Goal: Information Seeking & Learning: Learn about a topic

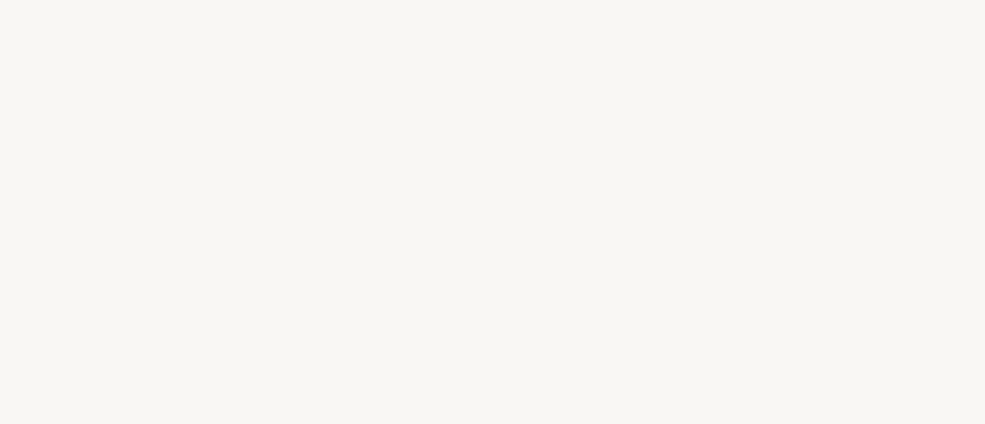
select select "ES"
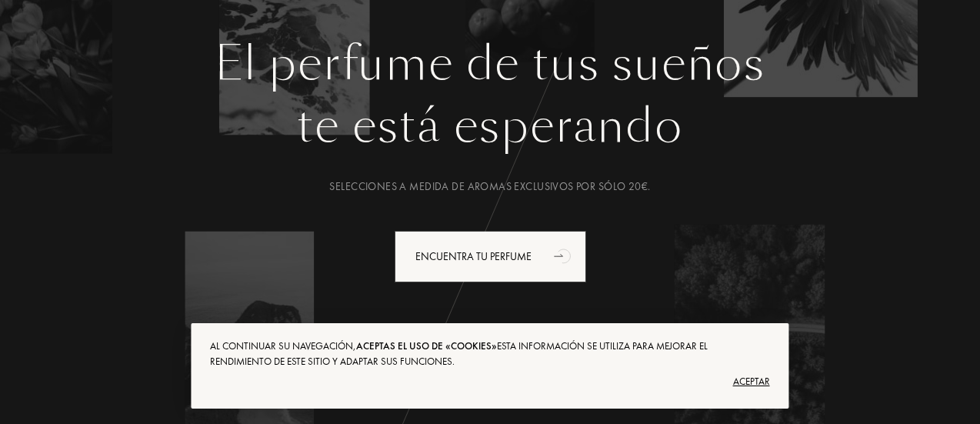
click at [755, 375] on div "Aceptar" at bounding box center [489, 381] width 559 height 25
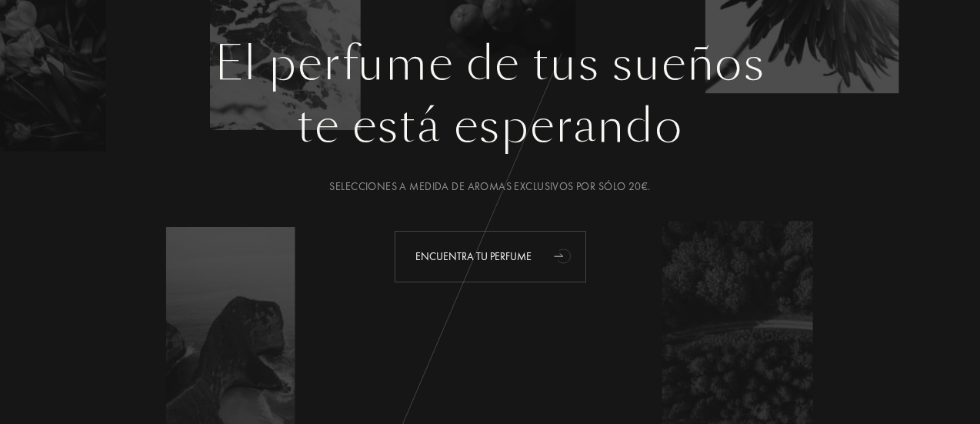
click at [450, 268] on div "Encuentra tu perfume" at bounding box center [491, 257] width 192 height 52
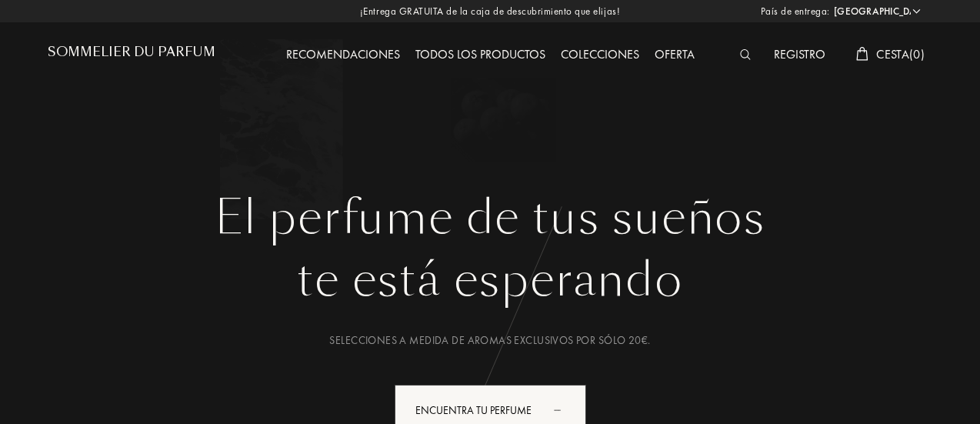
select select "ES"
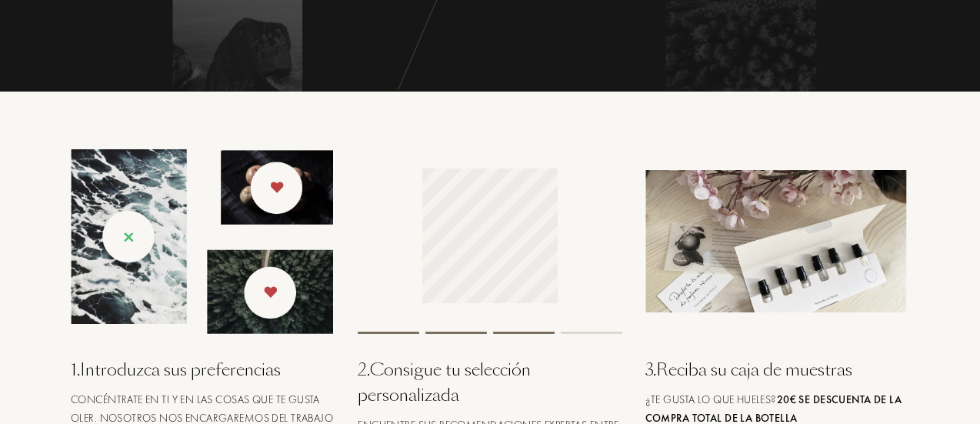
scroll to position [77, 0]
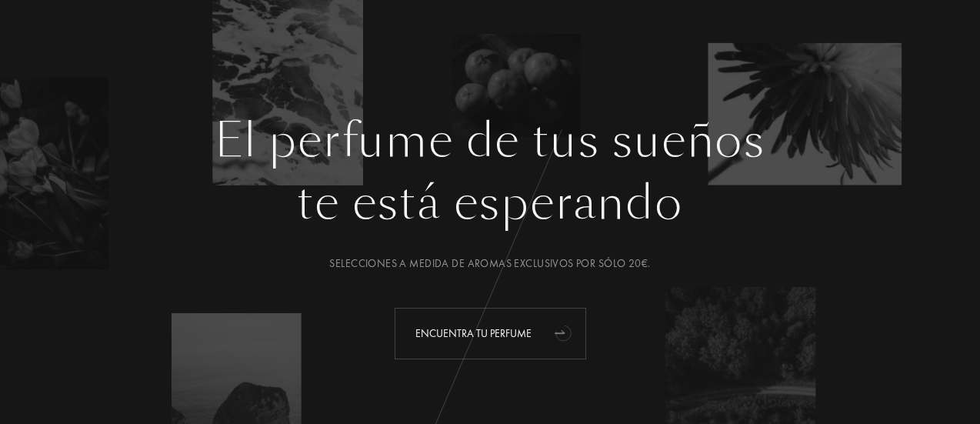
click at [539, 348] on div "Encuentra tu perfume" at bounding box center [491, 334] width 192 height 52
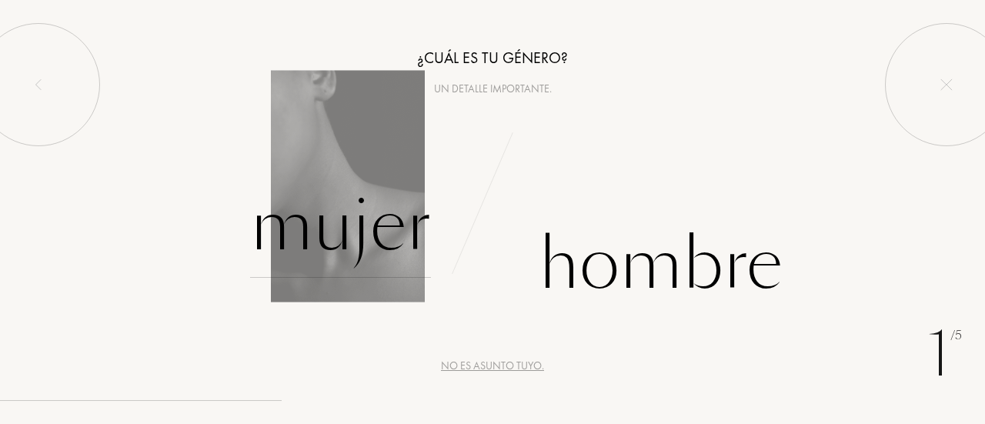
click at [322, 244] on div "Mujer" at bounding box center [340, 226] width 181 height 104
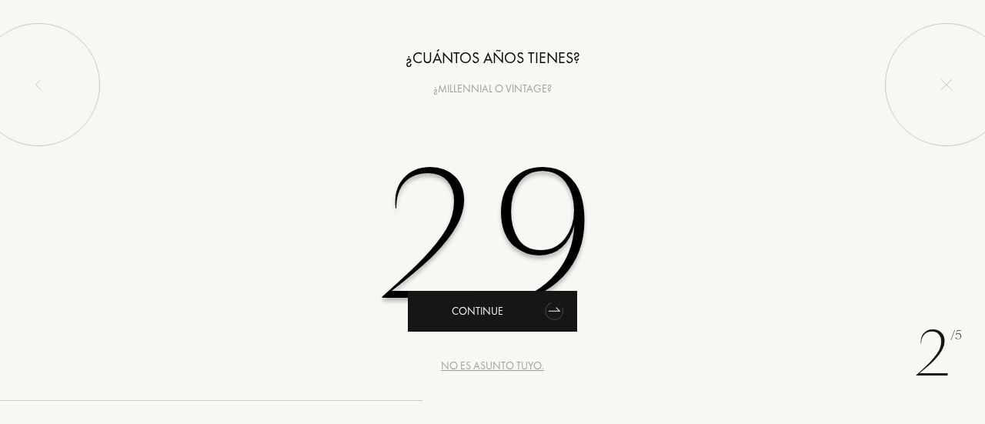
type input "29"
click at [495, 315] on div "Continue" at bounding box center [492, 311] width 169 height 41
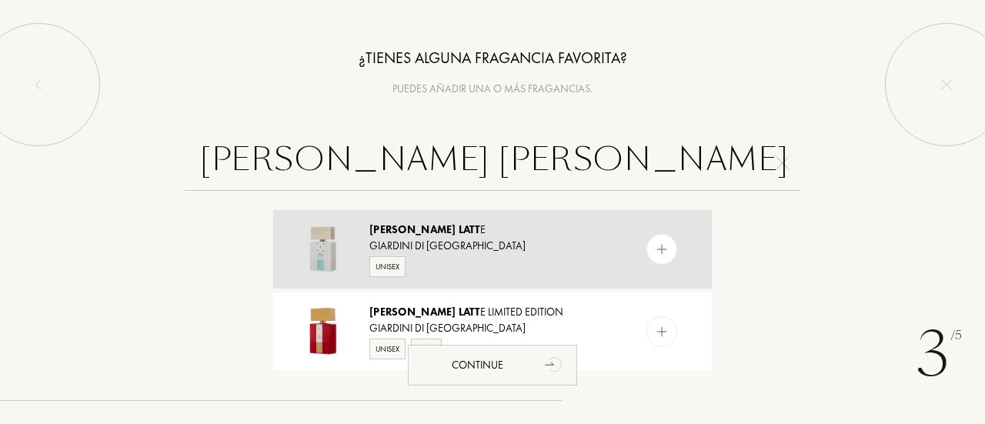
type input "bianco latt"
click at [462, 250] on div "Giardini Di Toscana" at bounding box center [491, 246] width 245 height 16
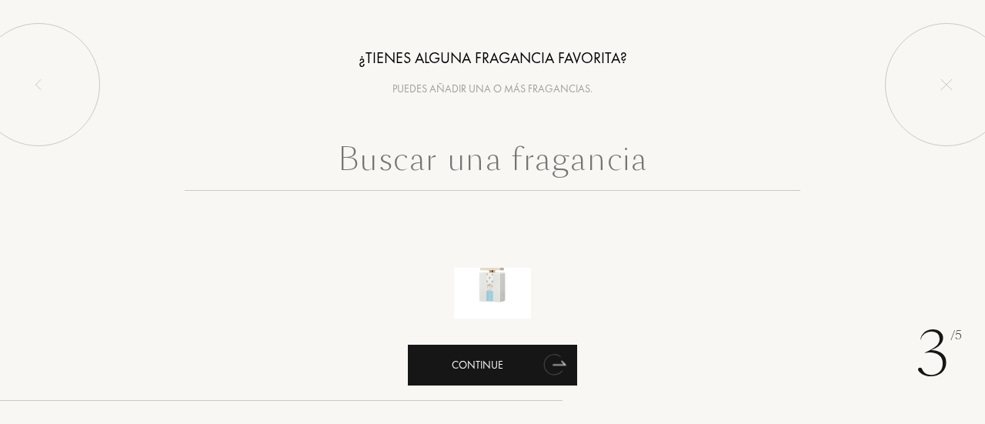
click at [530, 370] on div "Continue" at bounding box center [492, 365] width 169 height 41
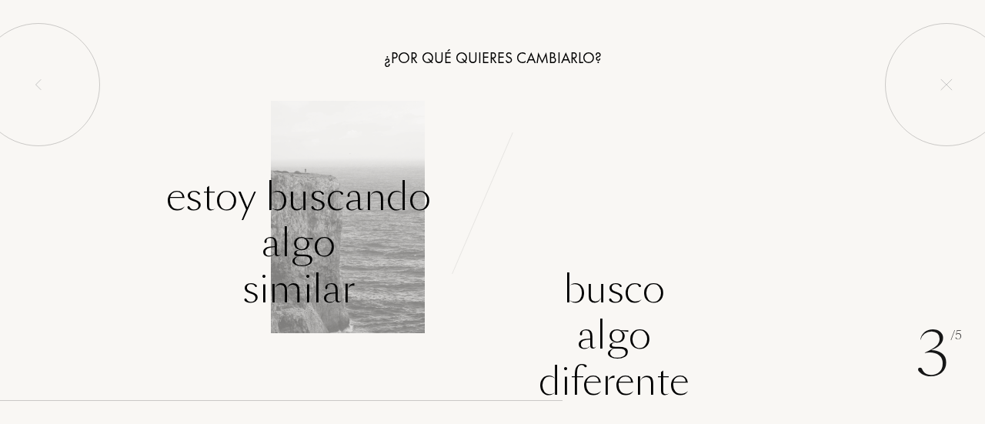
click at [304, 241] on div "Estoy buscando algo similar" at bounding box center [298, 243] width 265 height 138
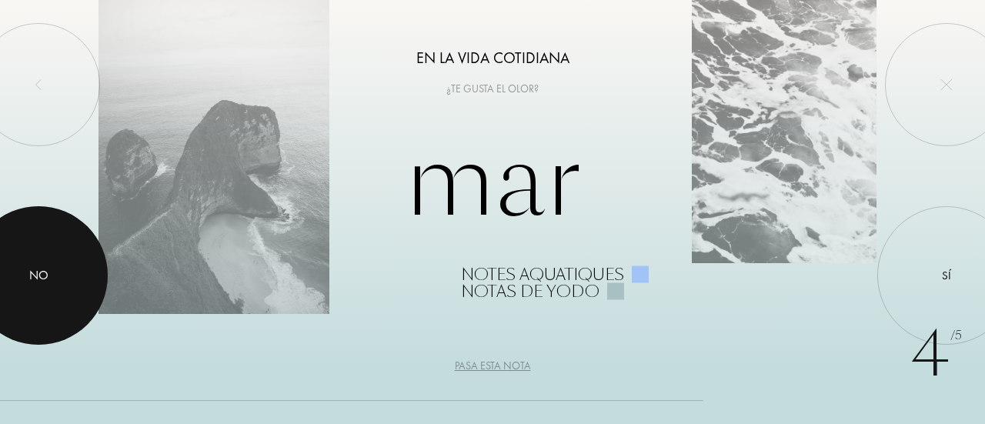
click at [33, 286] on div at bounding box center [38, 275] width 138 height 138
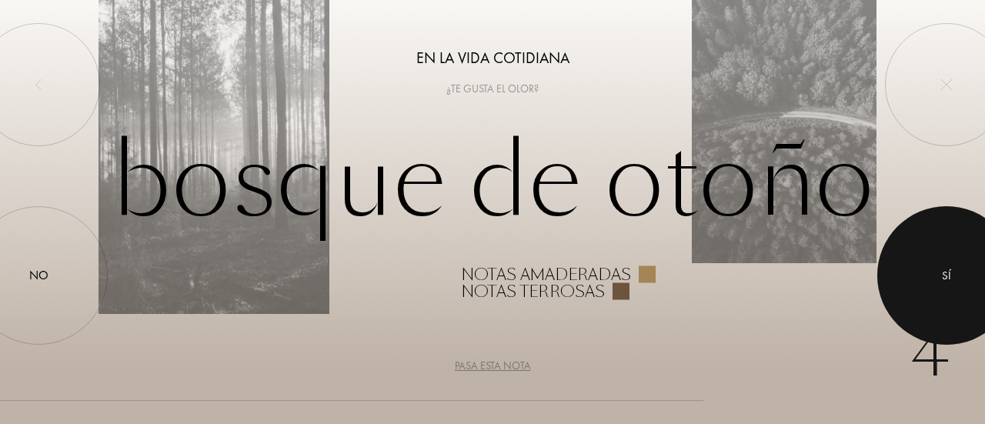
click at [937, 261] on div at bounding box center [946, 275] width 138 height 138
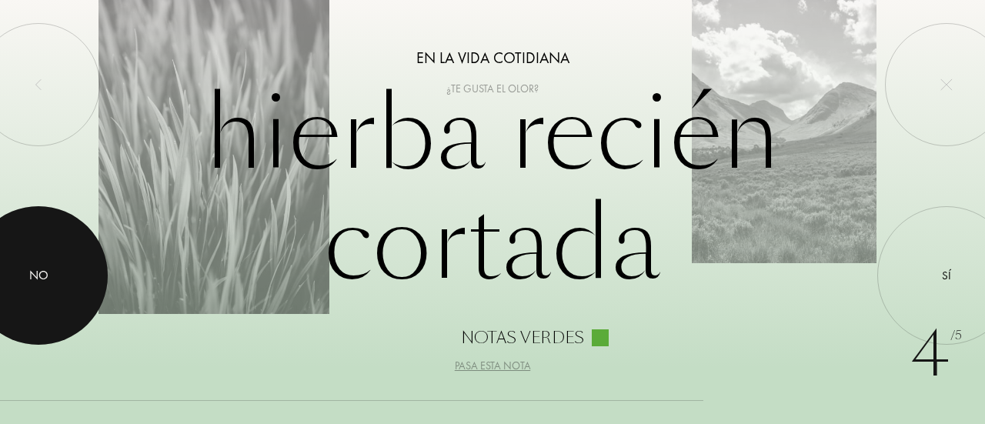
click at [26, 281] on div at bounding box center [38, 275] width 138 height 138
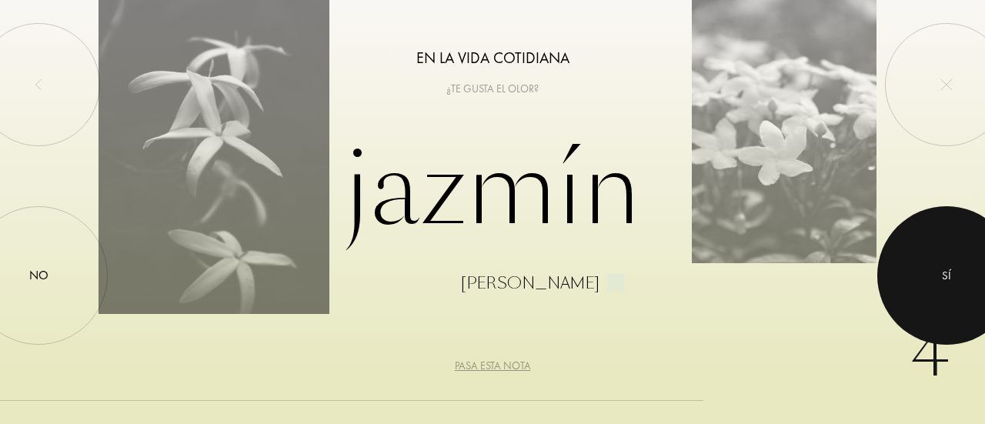
click at [956, 239] on div at bounding box center [946, 275] width 138 height 138
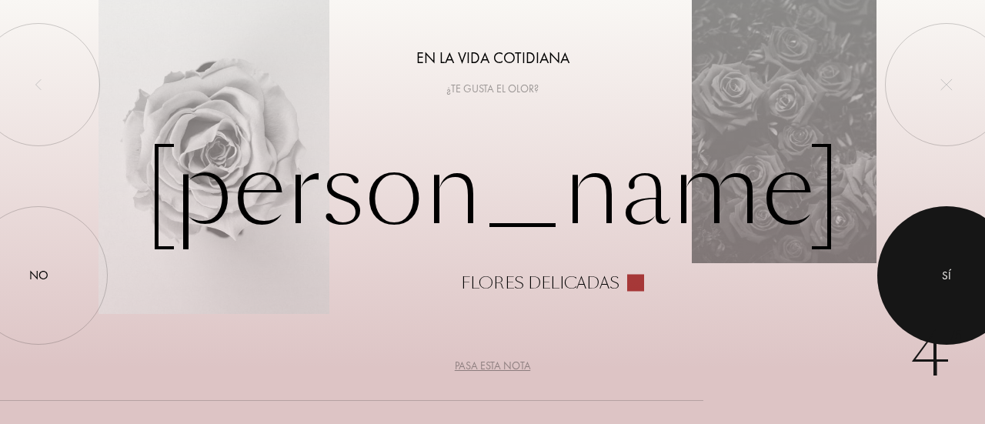
click at [984, 247] on div at bounding box center [946, 275] width 138 height 138
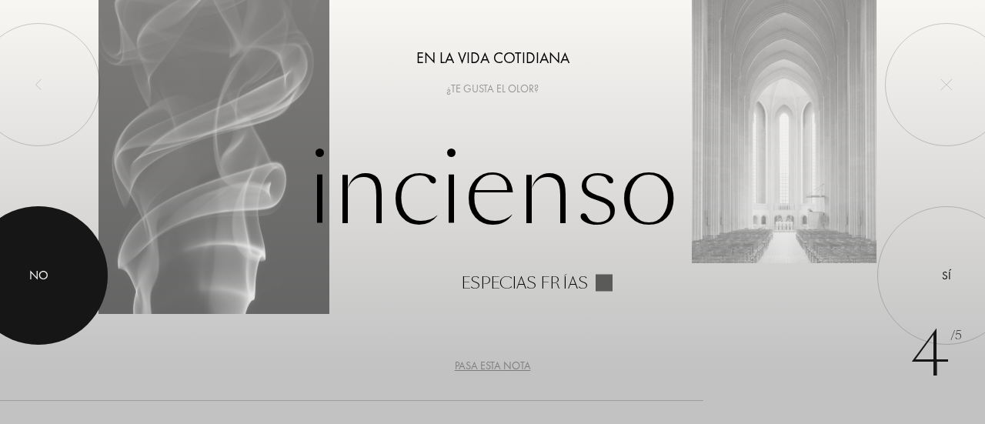
click at [40, 285] on div at bounding box center [38, 275] width 138 height 138
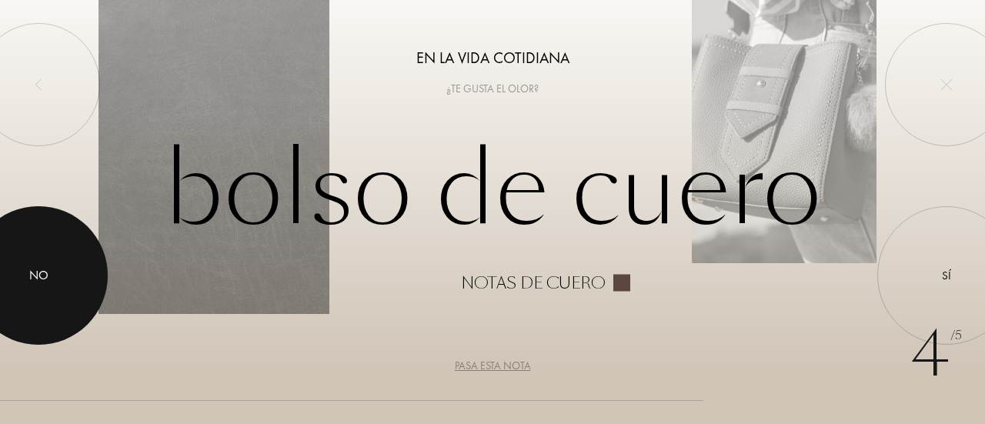
click at [29, 299] on div at bounding box center [38, 275] width 138 height 138
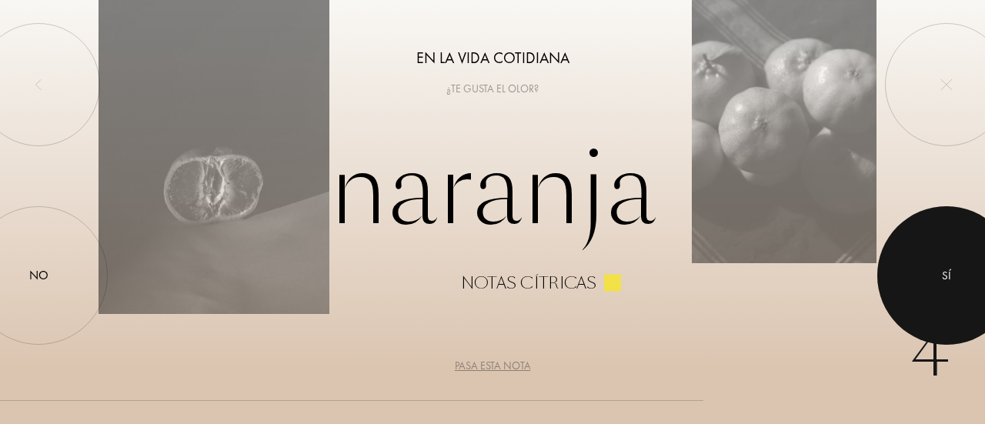
click at [965, 263] on div at bounding box center [946, 275] width 138 height 138
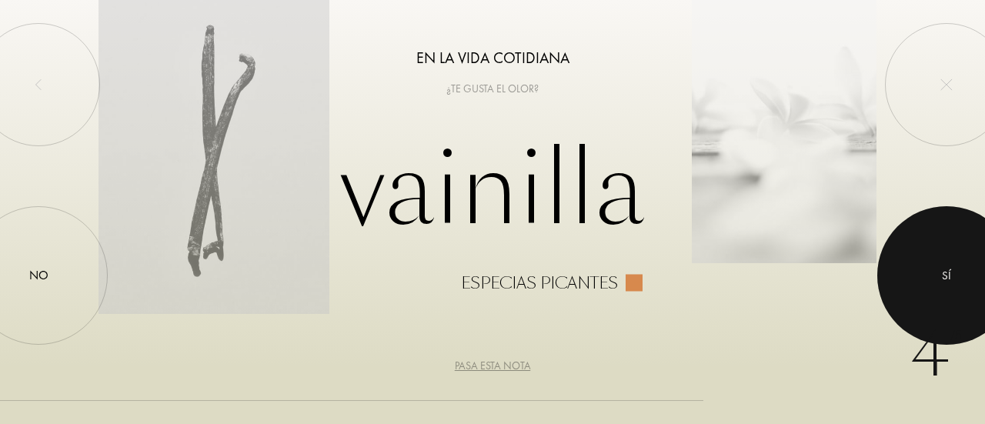
click at [934, 267] on div at bounding box center [946, 275] width 138 height 138
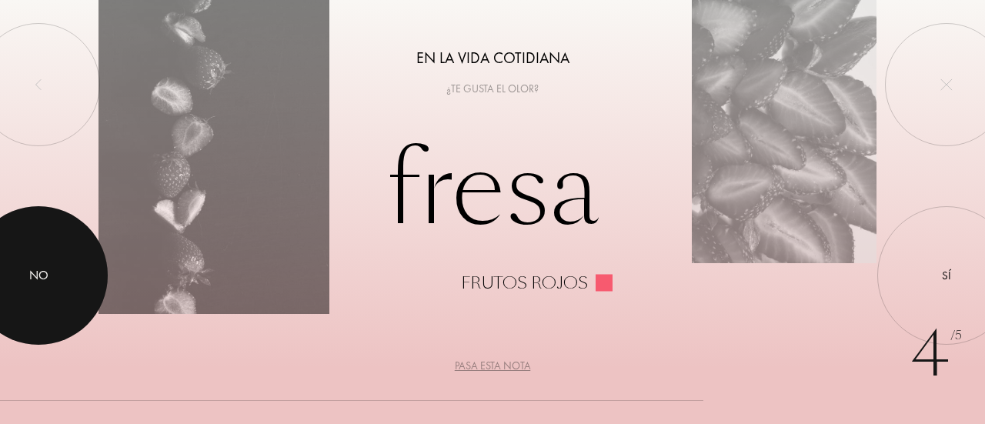
click at [43, 282] on div "No" at bounding box center [38, 275] width 19 height 18
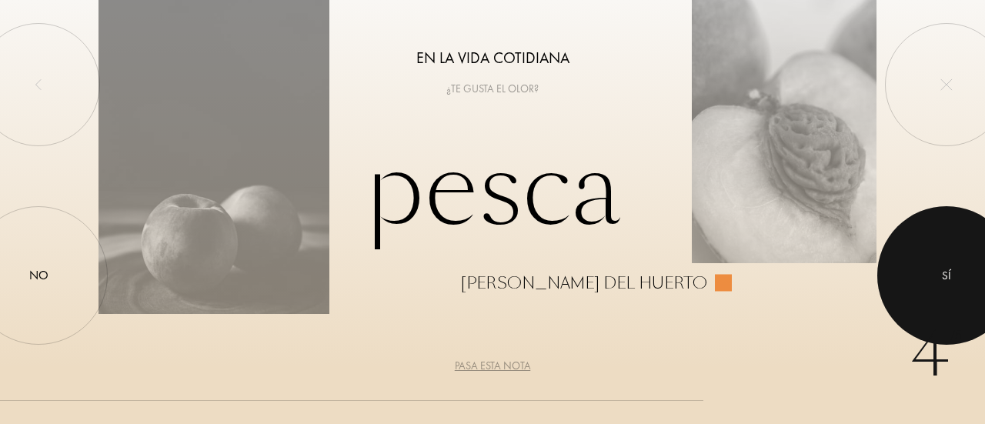
click at [930, 269] on div at bounding box center [946, 275] width 138 height 138
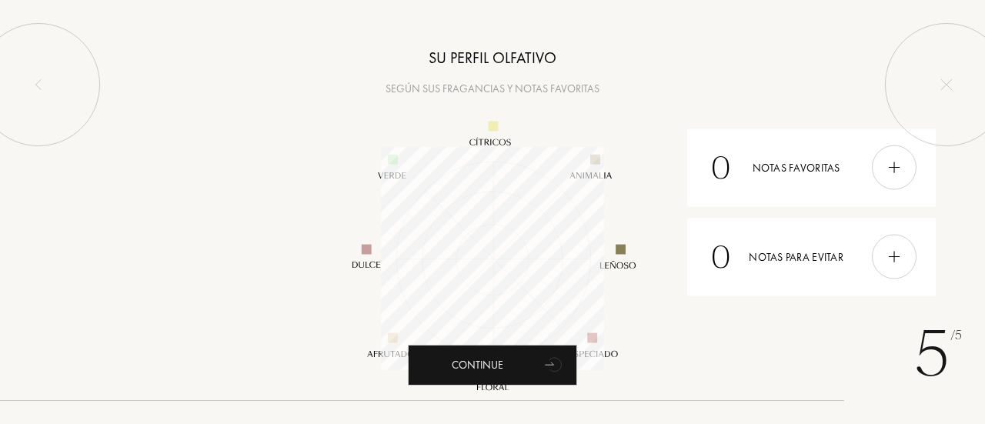
scroll to position [223, 223]
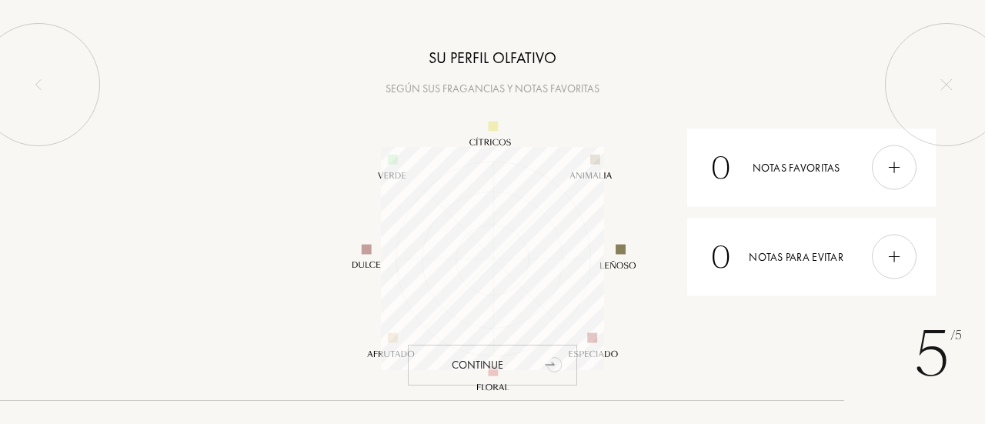
click at [530, 370] on div "Continue" at bounding box center [492, 365] width 169 height 41
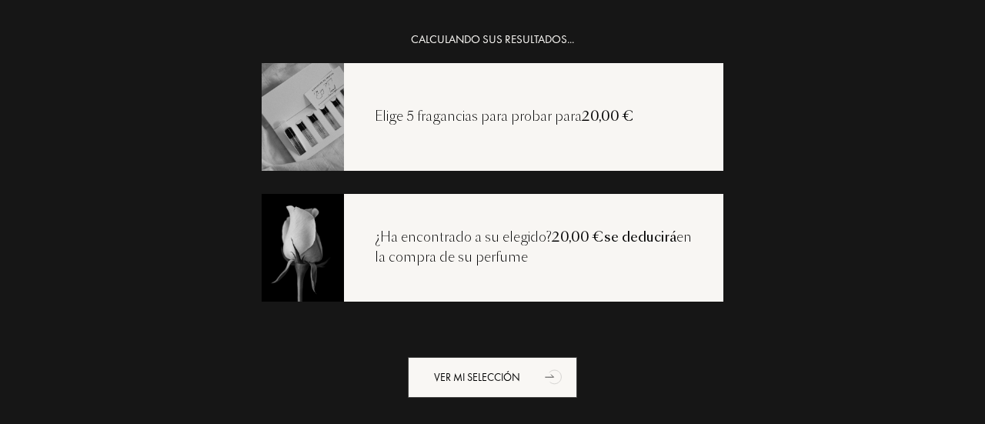
scroll to position [31, 0]
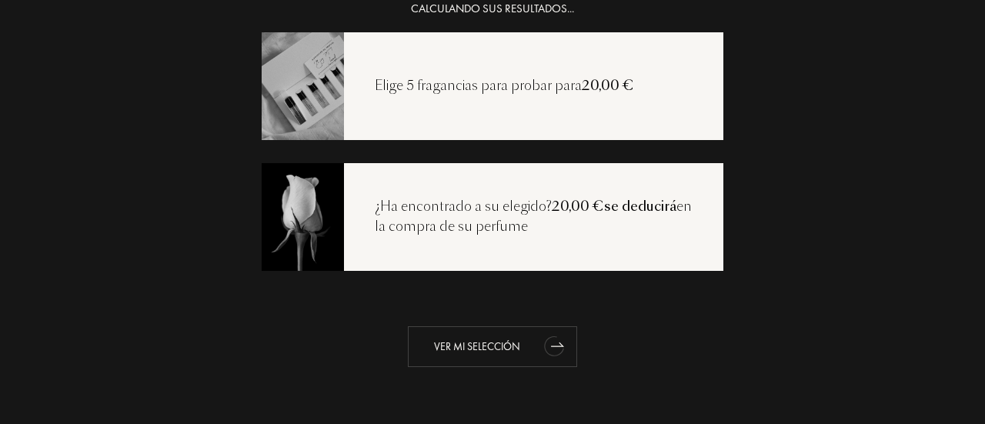
click at [542, 345] on icon "animation" at bounding box center [554, 347] width 24 height 25
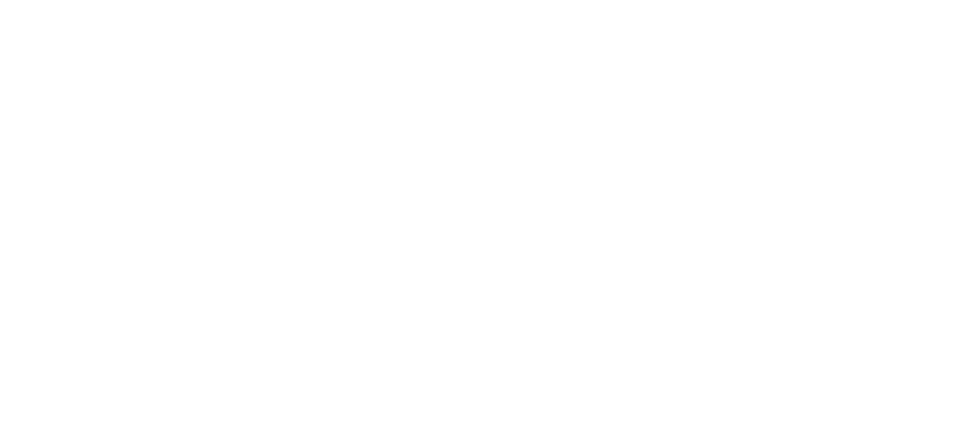
select select "ES"
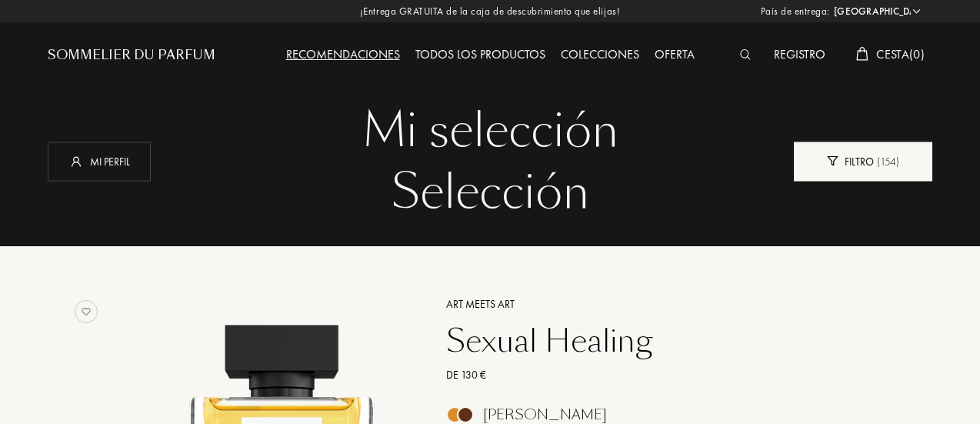
click at [815, 161] on div "Filtro ( 154 )" at bounding box center [863, 161] width 138 height 39
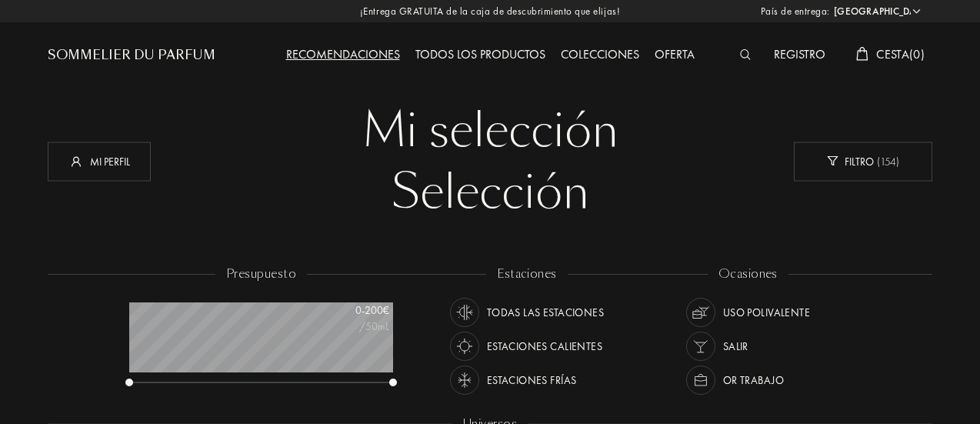
click at [437, 56] on div "Todos los productos" at bounding box center [480, 55] width 145 height 20
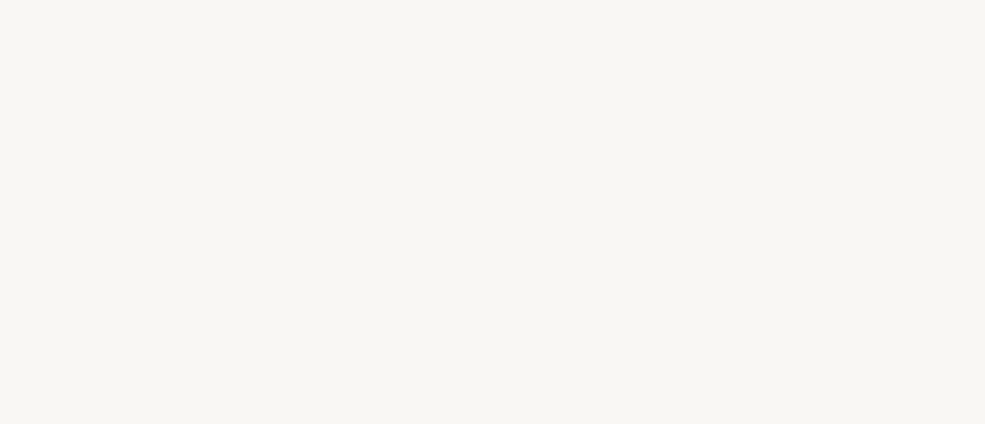
select select "ES"
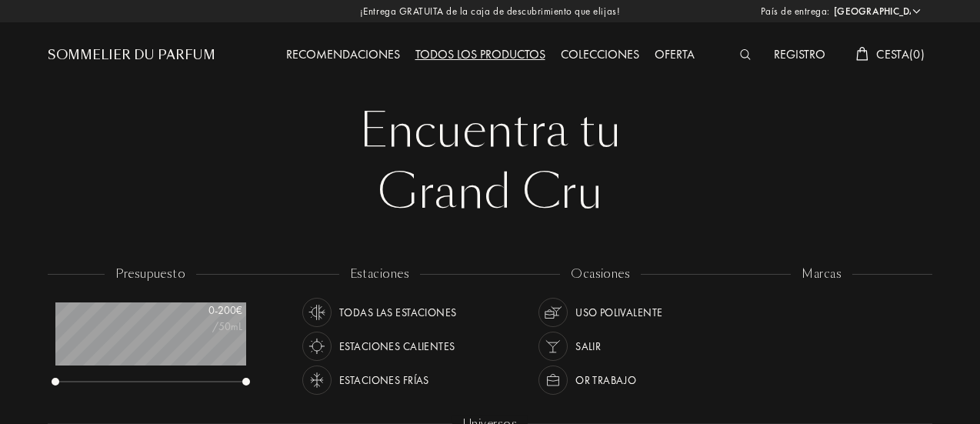
scroll to position [77, 191]
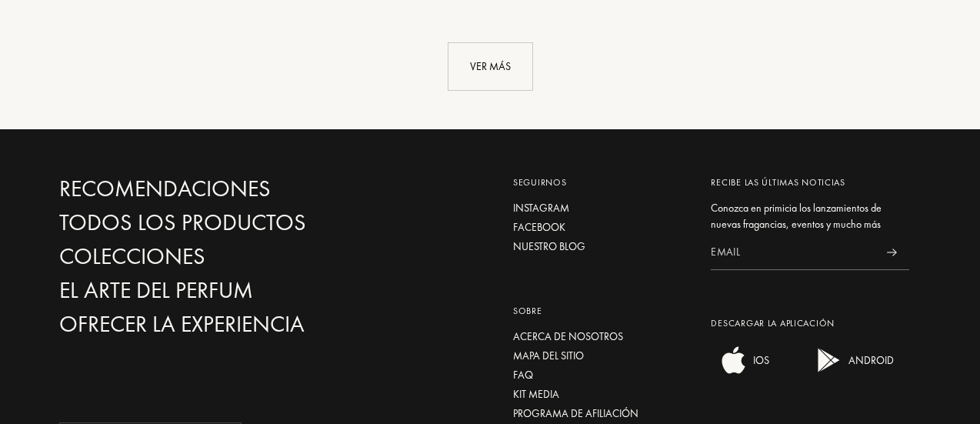
scroll to position [1692, 0]
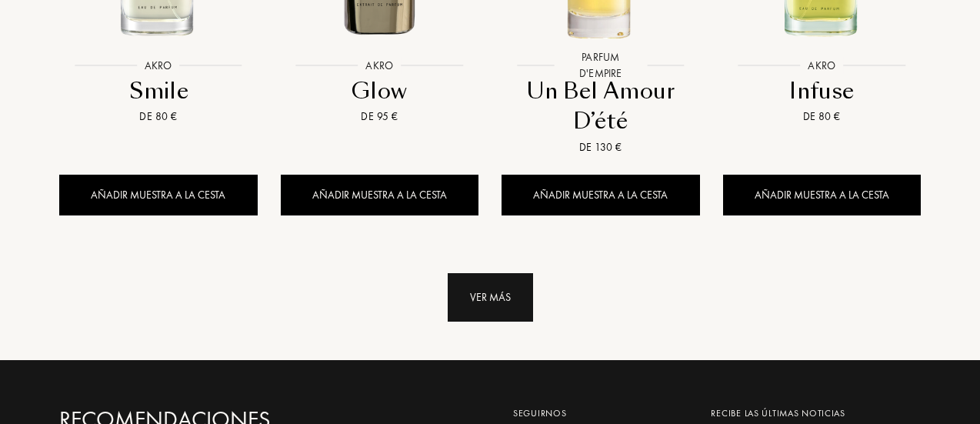
click at [511, 273] on div "Ver más" at bounding box center [490, 297] width 85 height 48
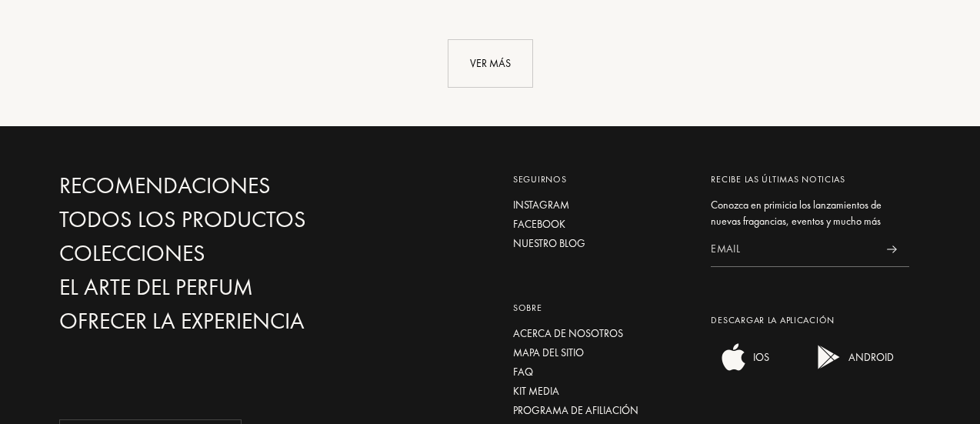
scroll to position [3154, 0]
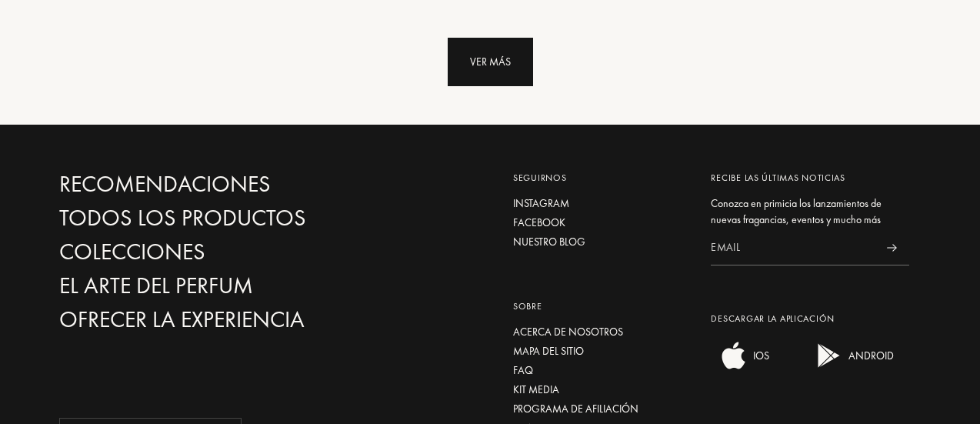
click at [472, 38] on div "Ver más" at bounding box center [490, 62] width 85 height 48
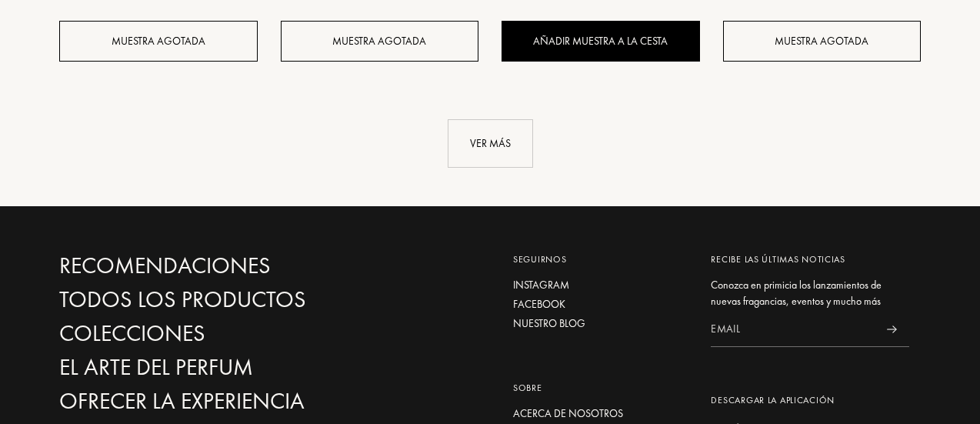
scroll to position [4117, 0]
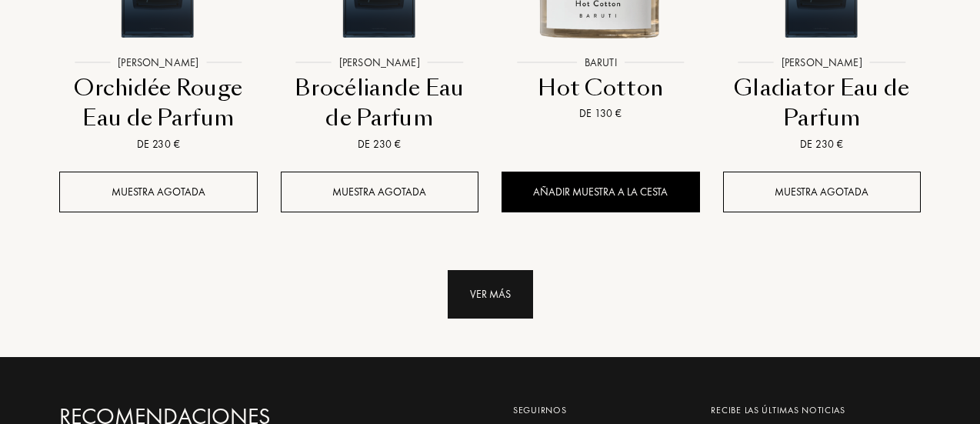
click at [486, 270] on div "Ver más" at bounding box center [490, 294] width 85 height 48
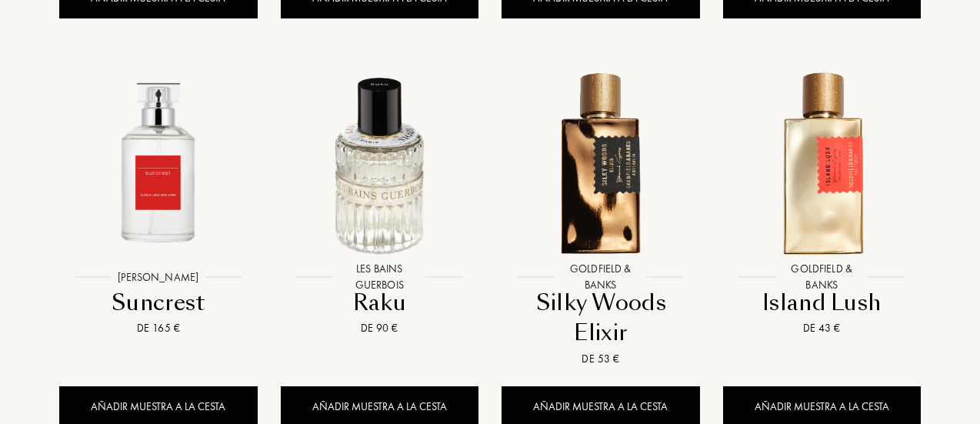
scroll to position [5194, 0]
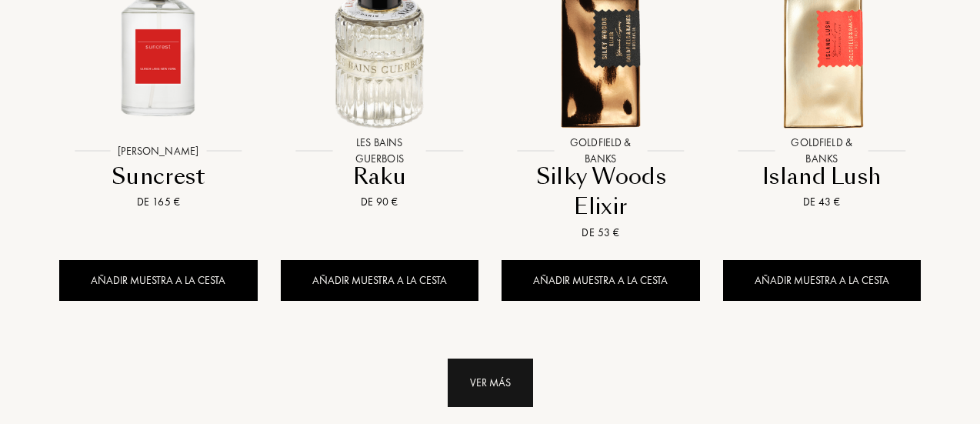
click at [508, 358] on div "Ver más" at bounding box center [490, 382] width 85 height 48
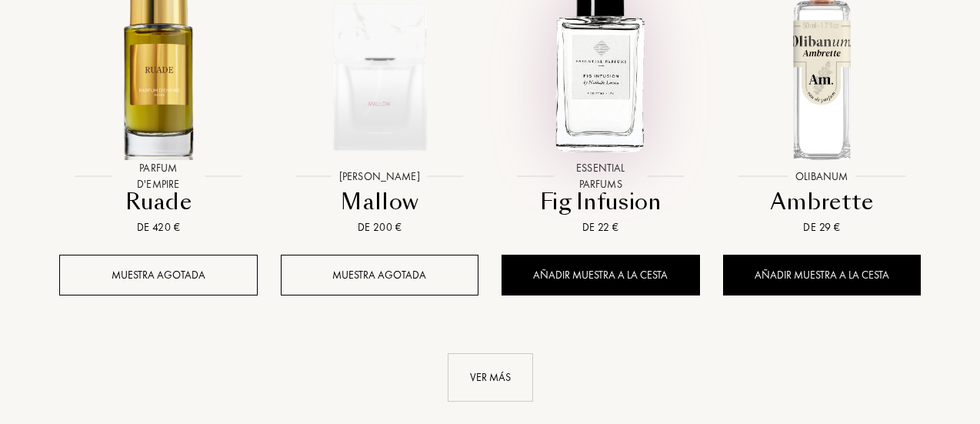
scroll to position [6502, 0]
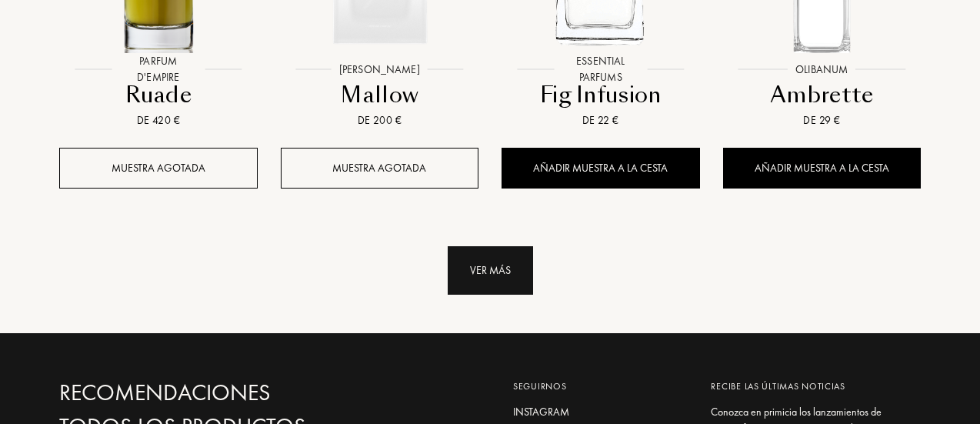
click at [486, 246] on div "Ver más" at bounding box center [490, 270] width 85 height 48
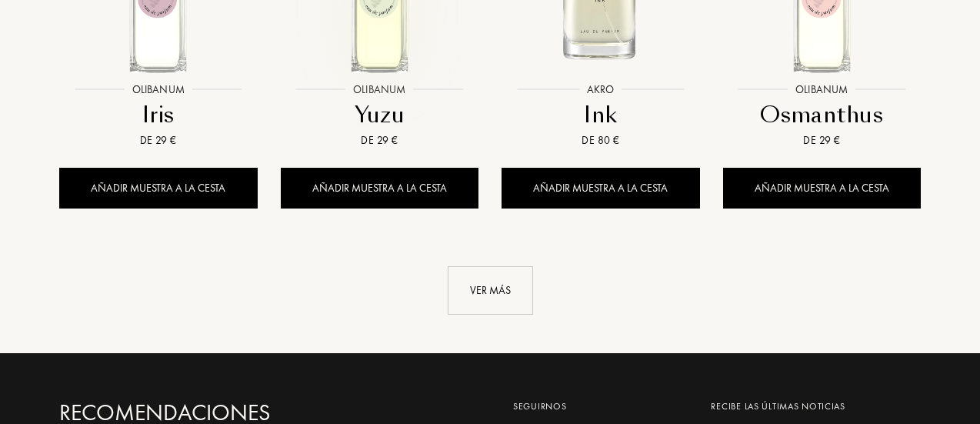
scroll to position [7733, 0]
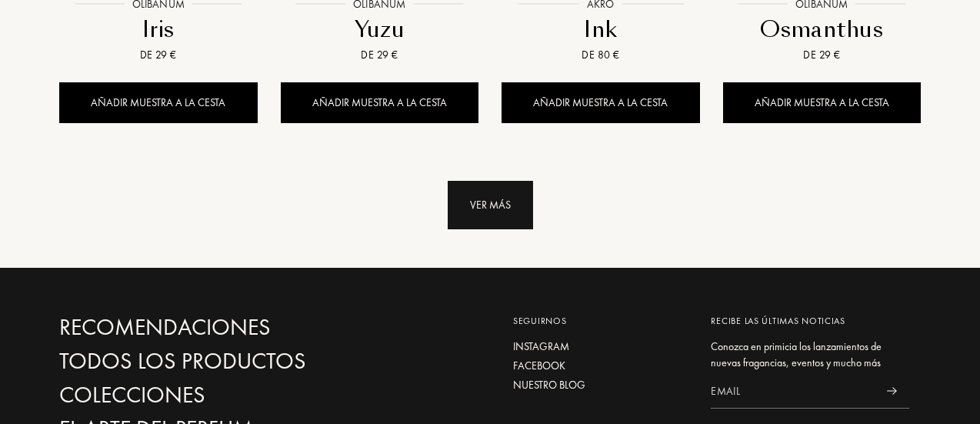
click at [482, 181] on div "Ver más" at bounding box center [490, 205] width 85 height 48
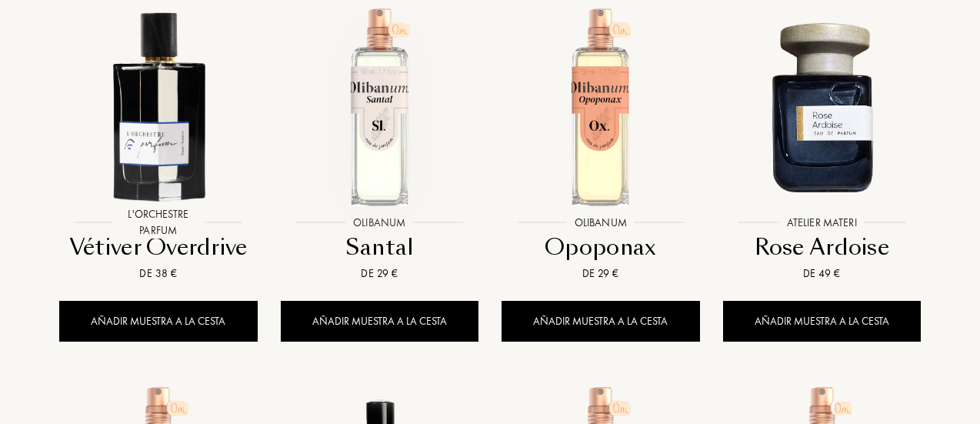
scroll to position [8810, 0]
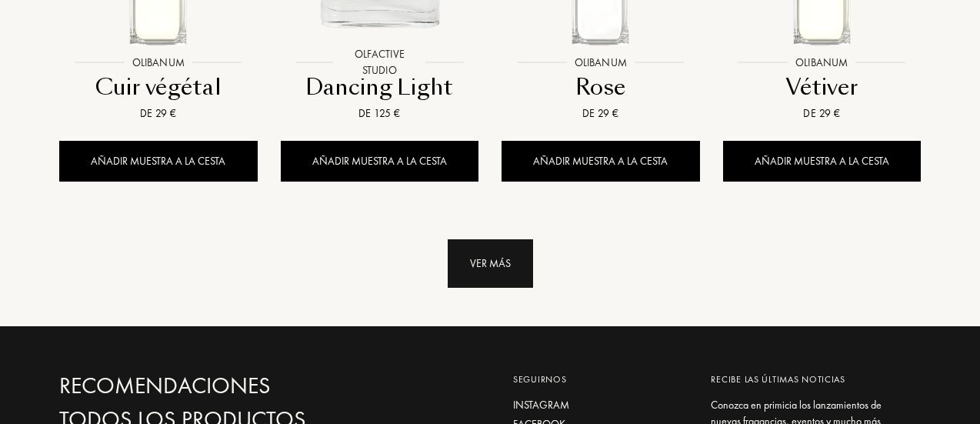
click at [499, 239] on div "Ver más" at bounding box center [490, 263] width 85 height 48
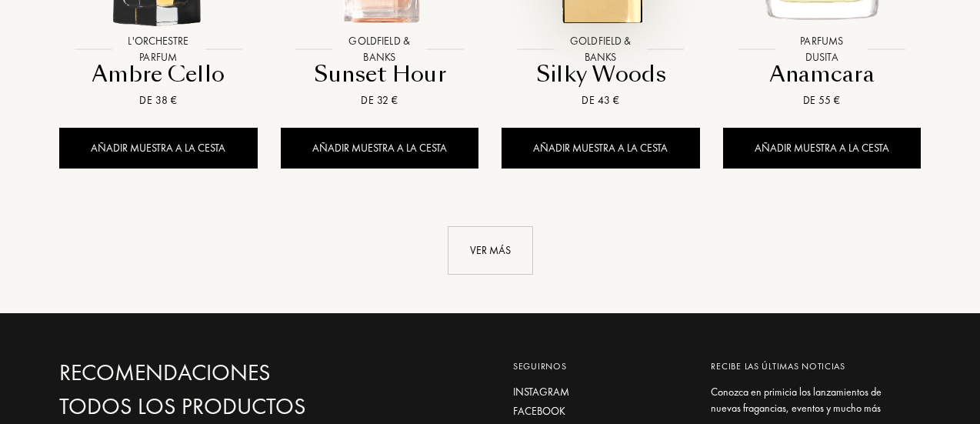
scroll to position [9964, 0]
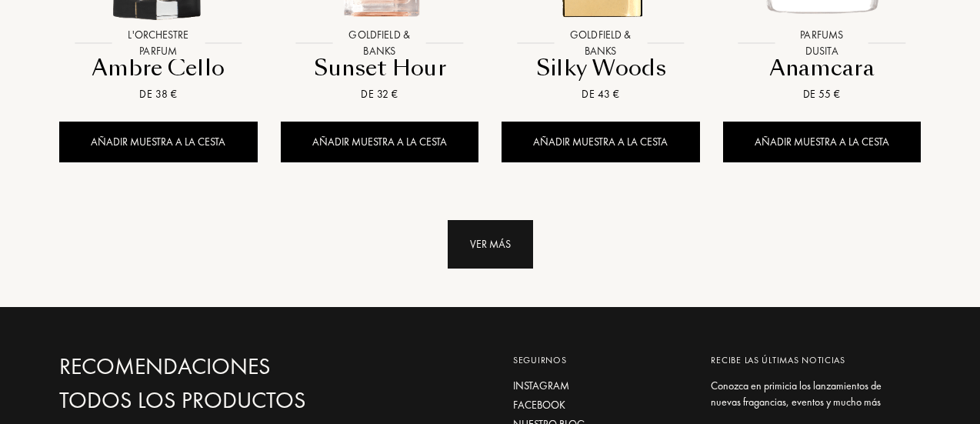
click at [501, 220] on div "Ver más" at bounding box center [490, 244] width 85 height 48
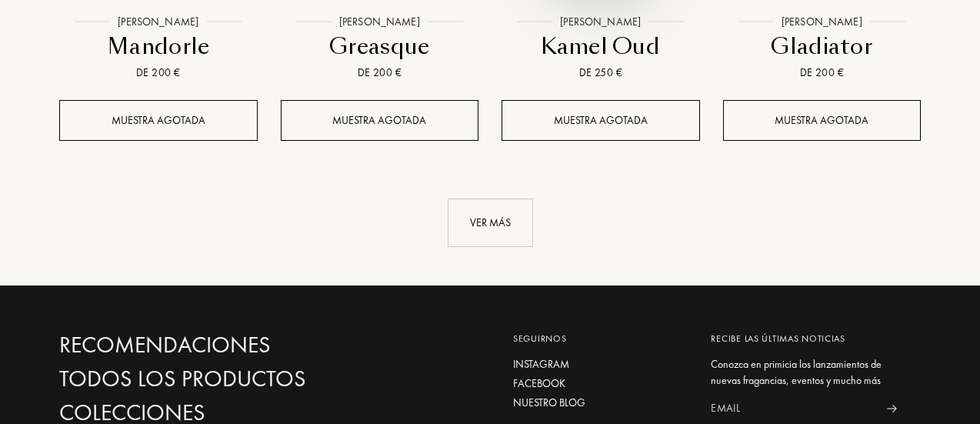
scroll to position [11195, 0]
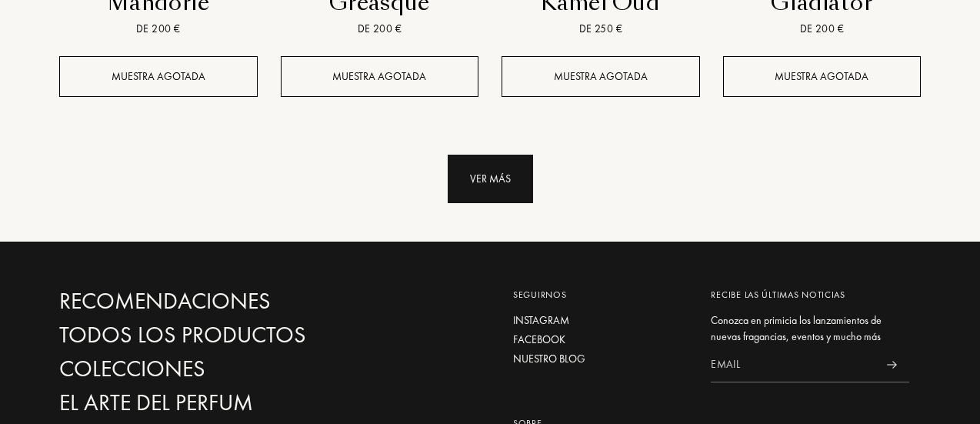
click at [486, 155] on div "Ver más" at bounding box center [490, 179] width 85 height 48
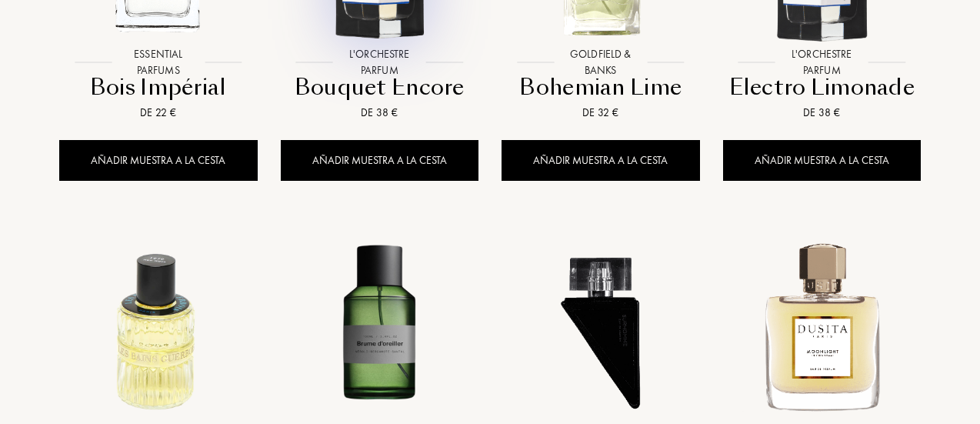
scroll to position [12041, 0]
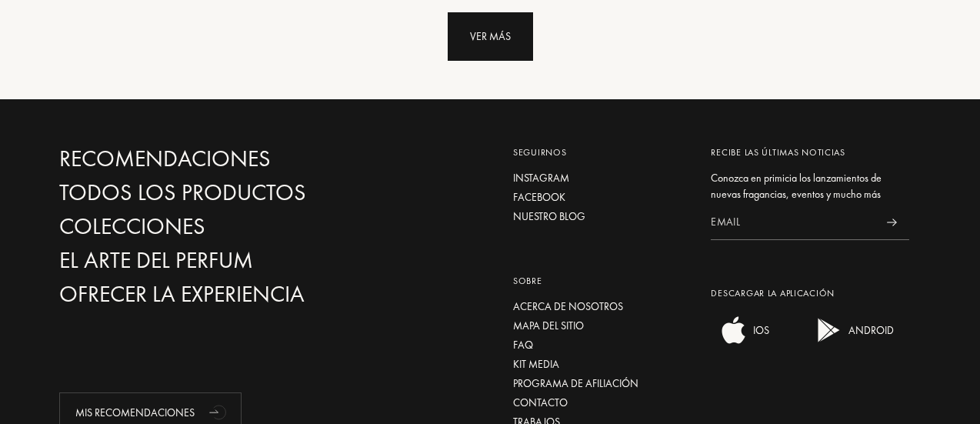
click at [485, 12] on div "Ver más" at bounding box center [490, 36] width 85 height 48
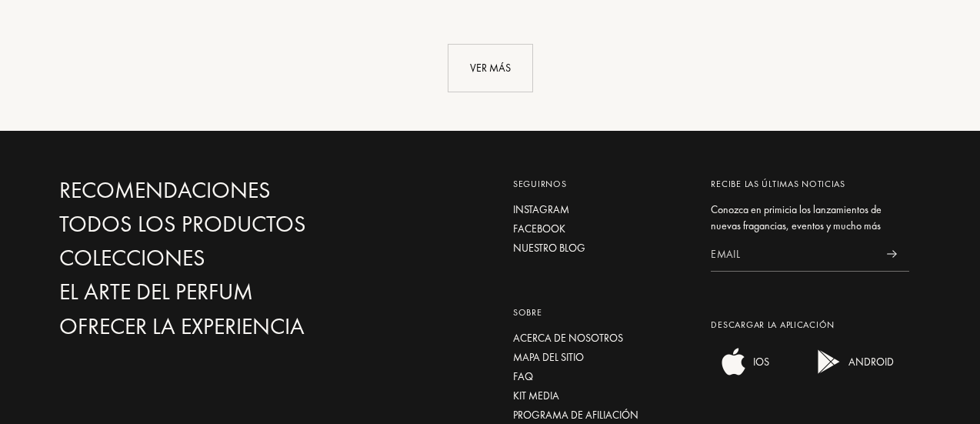
scroll to position [13436, 0]
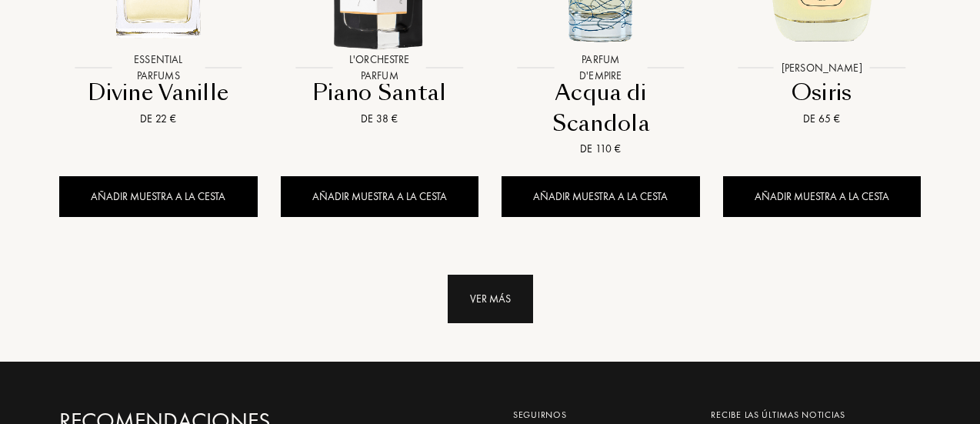
click at [485, 275] on div "Ver más" at bounding box center [490, 299] width 85 height 48
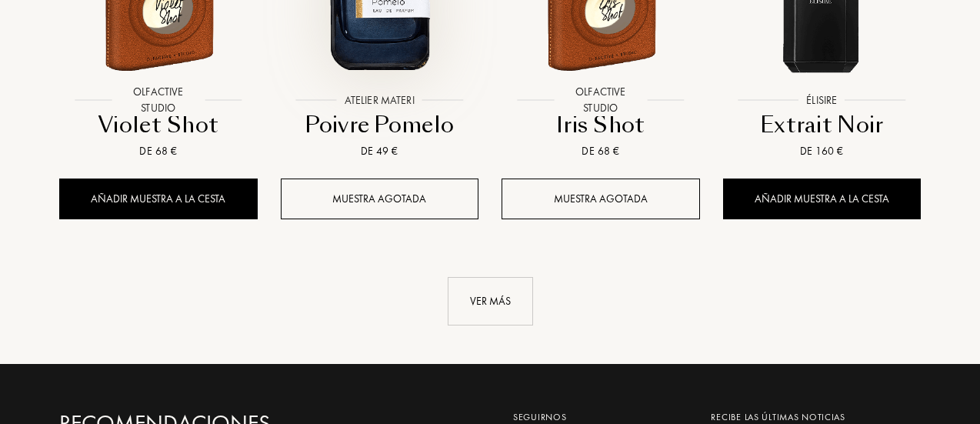
scroll to position [14590, 0]
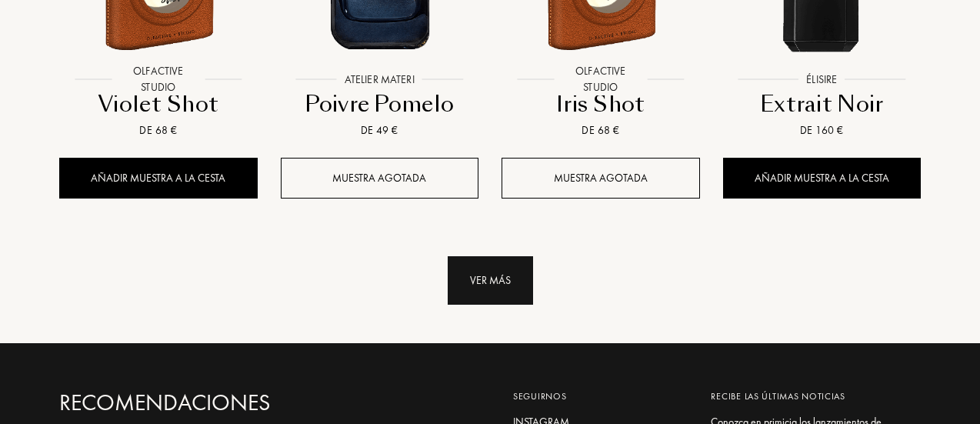
click at [492, 256] on div "Ver más" at bounding box center [490, 280] width 85 height 48
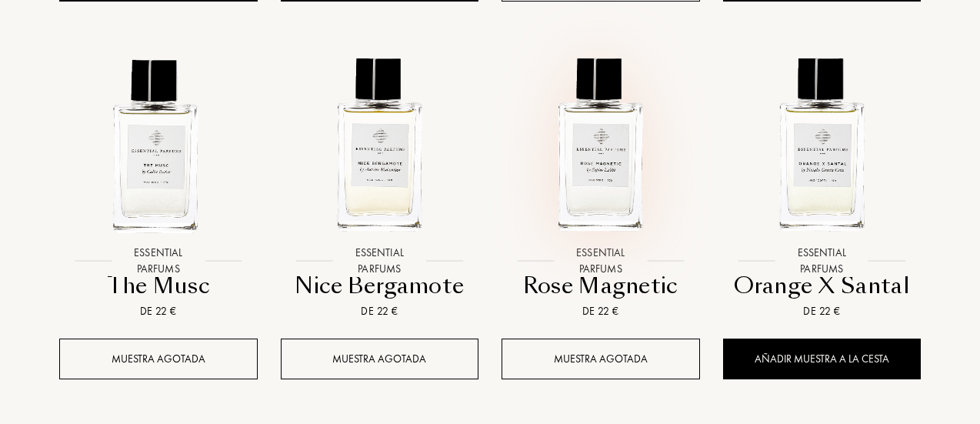
scroll to position [15667, 0]
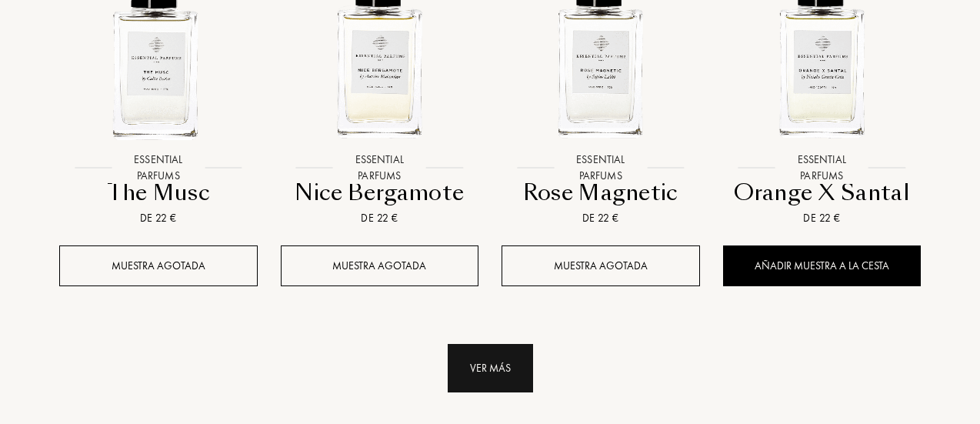
click at [495, 344] on div "Ver más" at bounding box center [490, 368] width 85 height 48
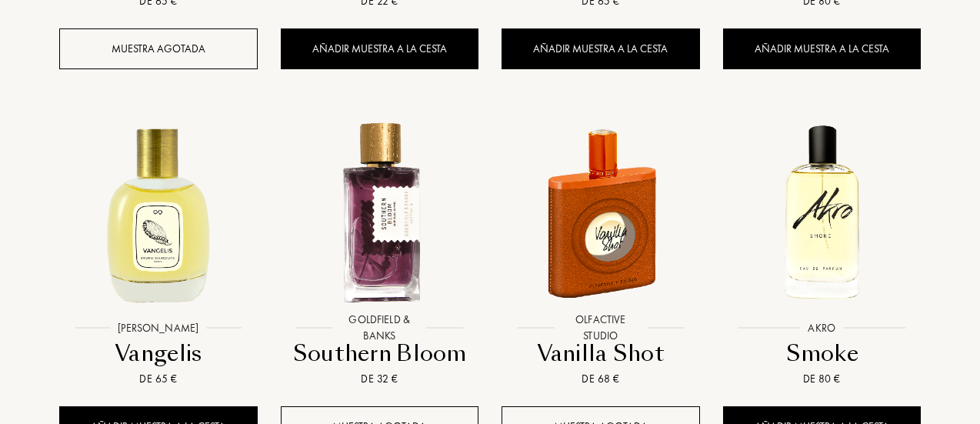
scroll to position [16821, 0]
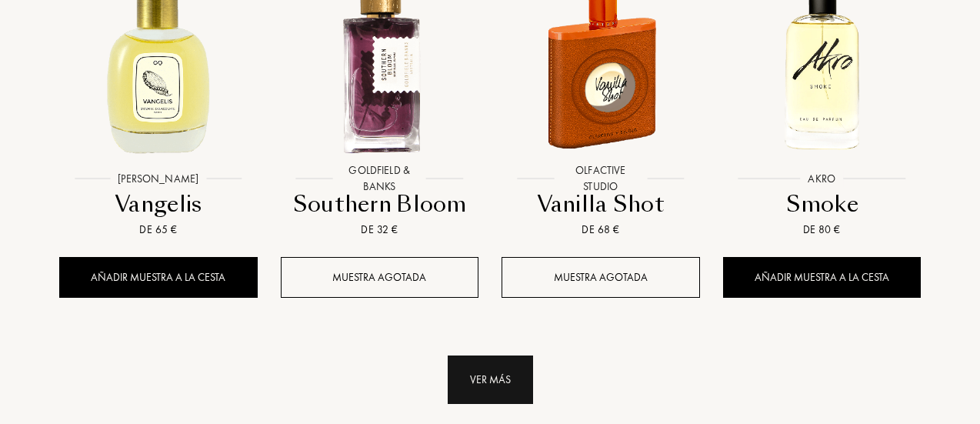
click at [495, 355] on div "Ver más" at bounding box center [490, 379] width 85 height 48
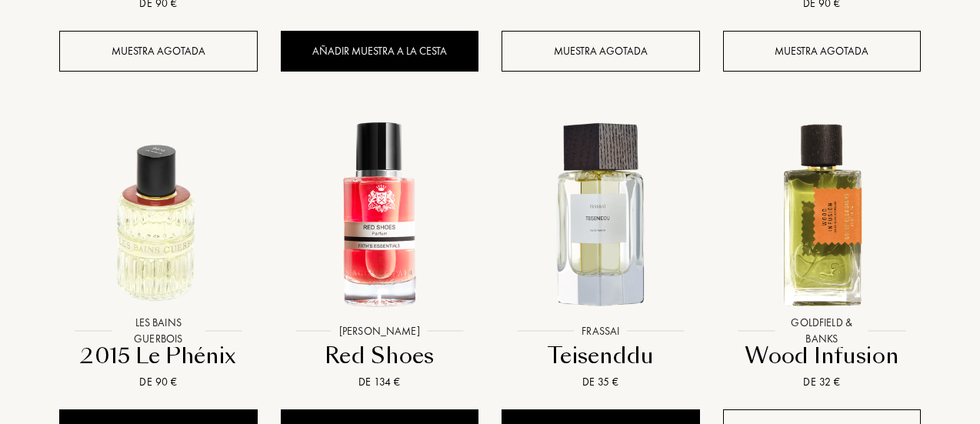
scroll to position [17898, 0]
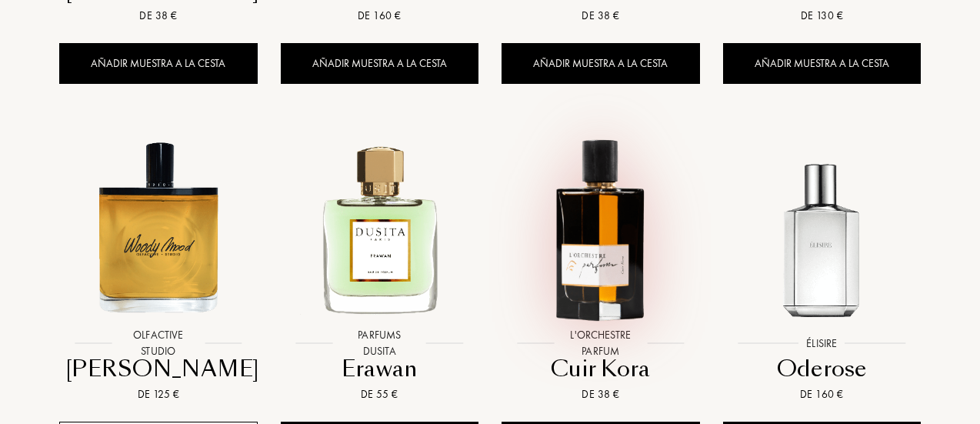
scroll to position [19128, 0]
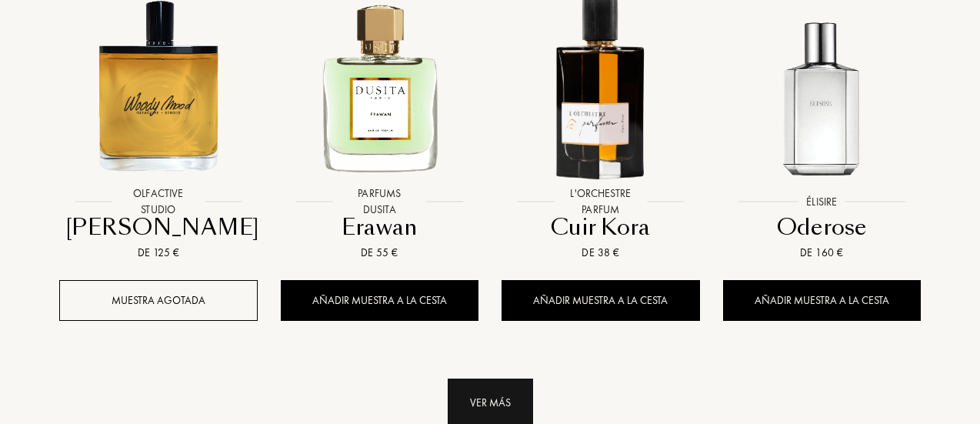
click at [509, 378] on div "Ver más" at bounding box center [490, 402] width 85 height 48
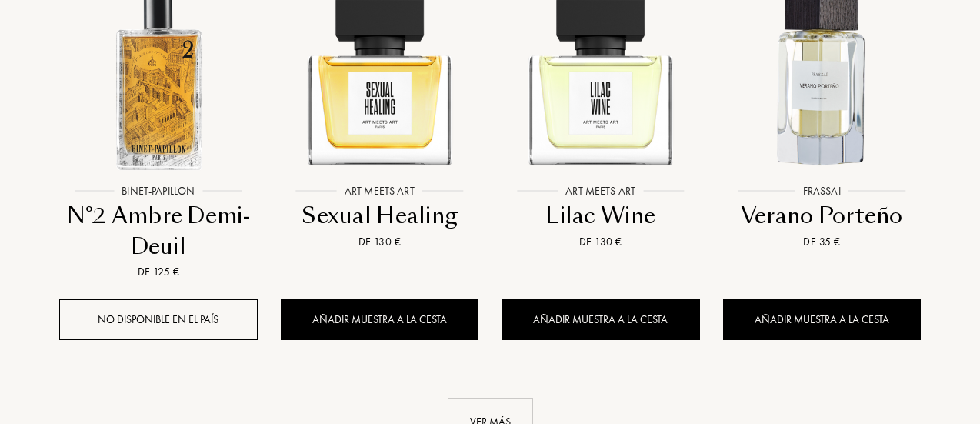
scroll to position [20359, 0]
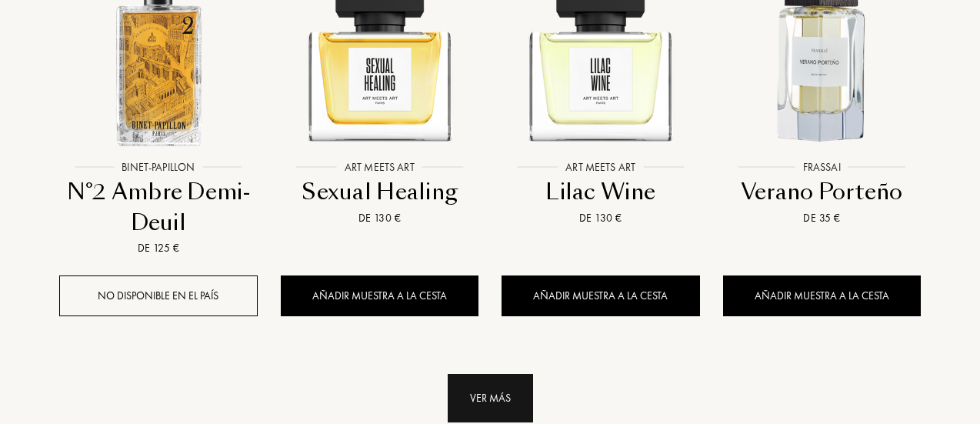
click at [505, 374] on div "Ver más" at bounding box center [490, 398] width 85 height 48
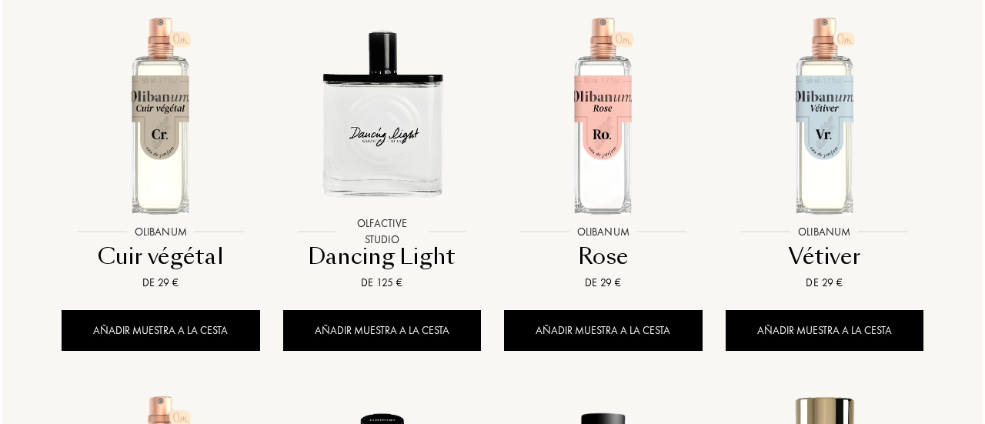
scroll to position [0, 0]
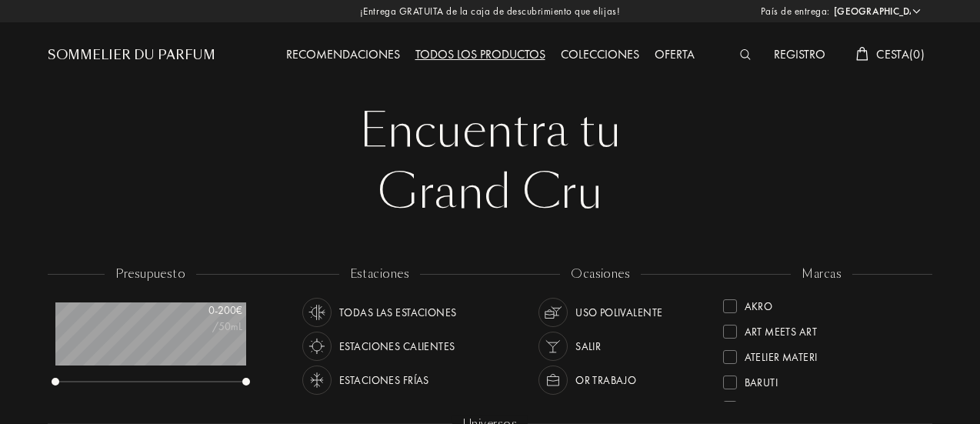
click at [742, 55] on img at bounding box center [746, 54] width 12 height 11
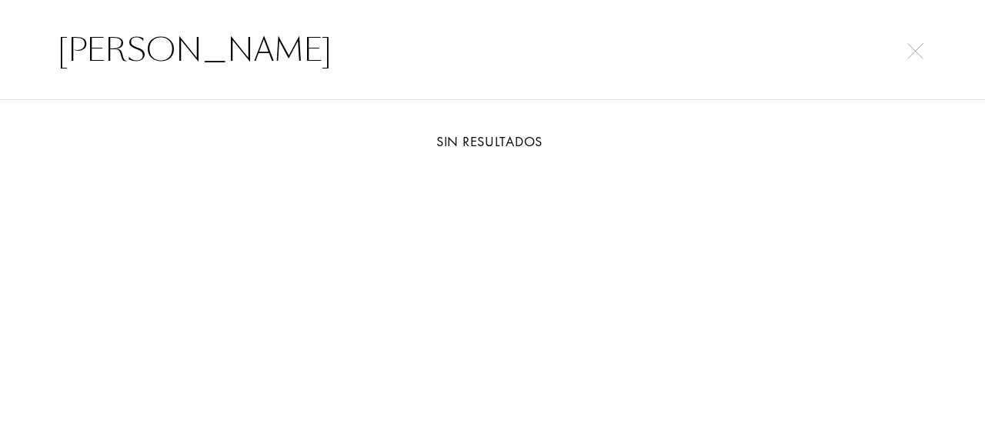
type input "jean paul gaultier"
